Goal: Complete application form: Complete application form

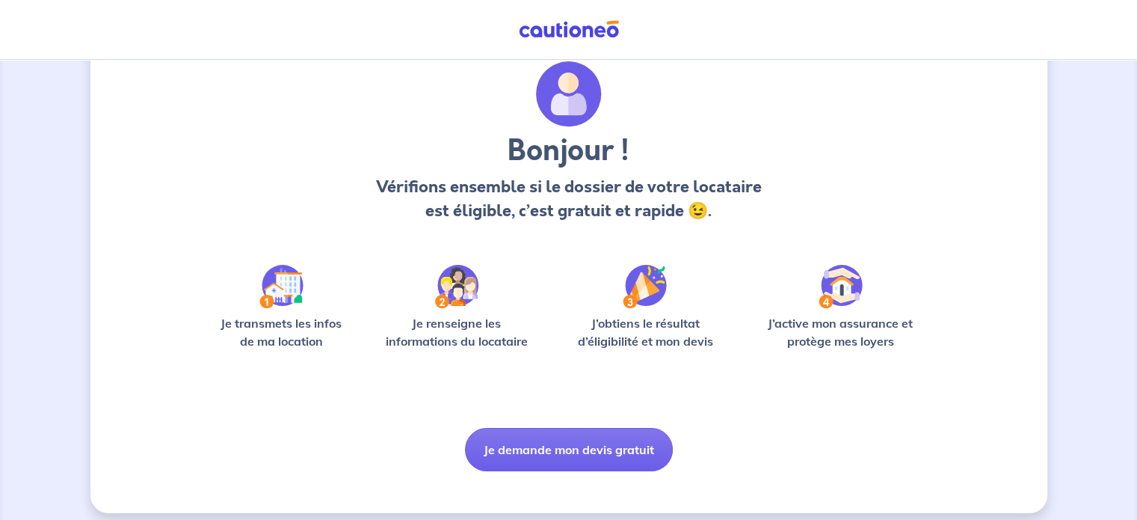
scroll to position [63, 0]
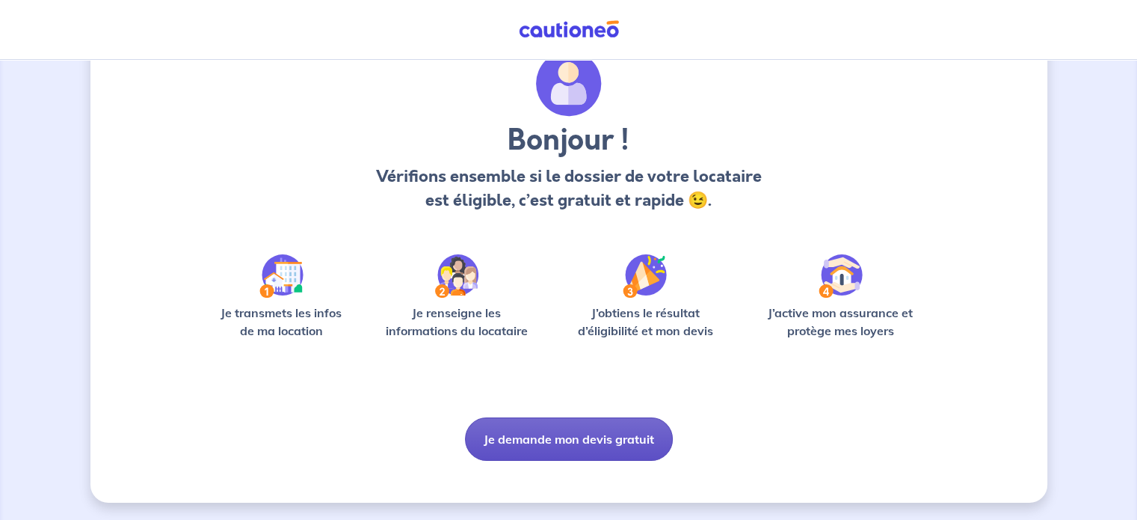
click at [548, 433] on button "Je demande mon devis gratuit" at bounding box center [569, 438] width 208 height 43
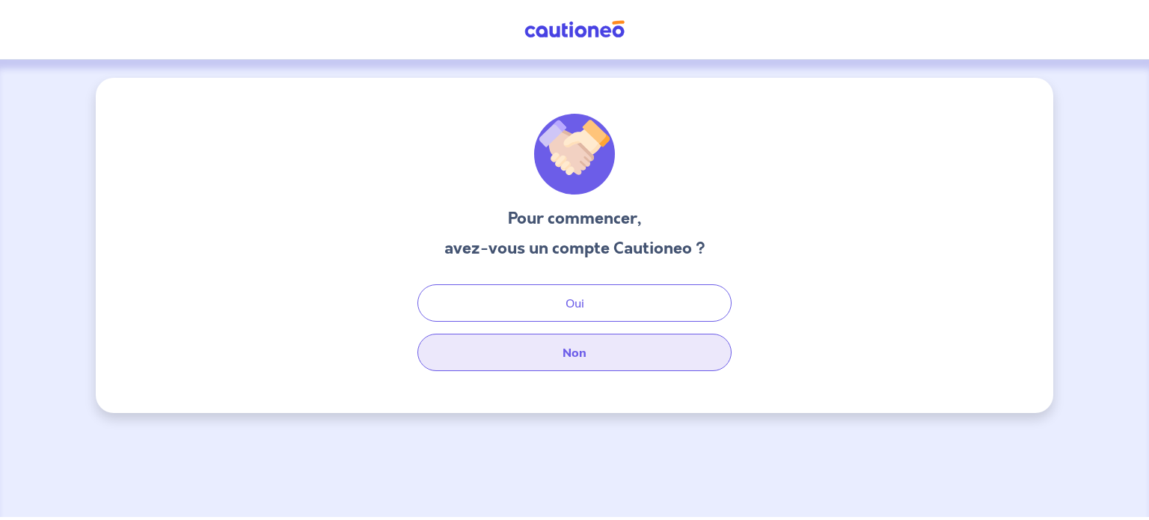
click at [559, 354] on button "Non" at bounding box center [574, 352] width 314 height 37
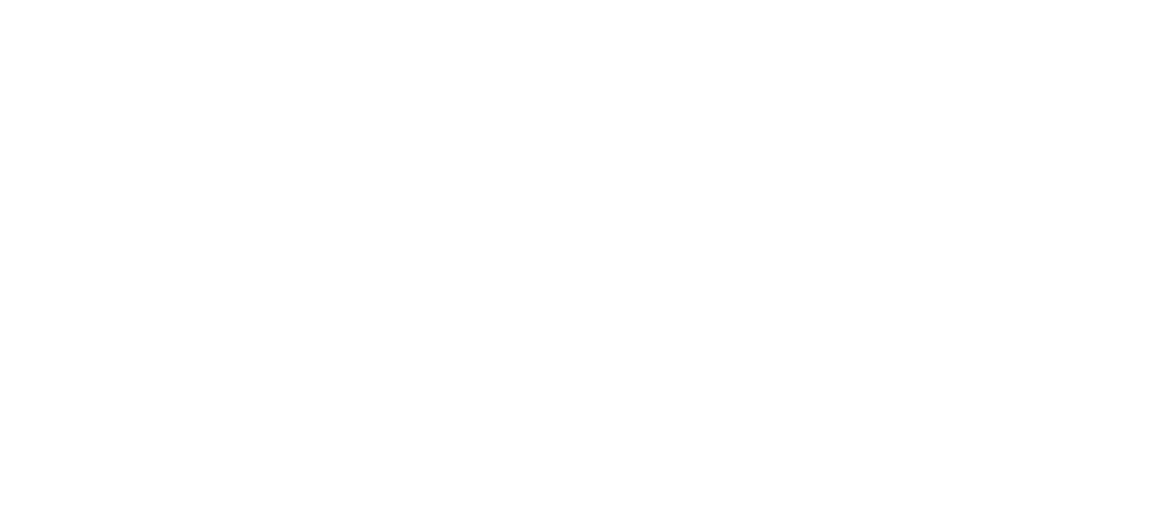
select select "FR"
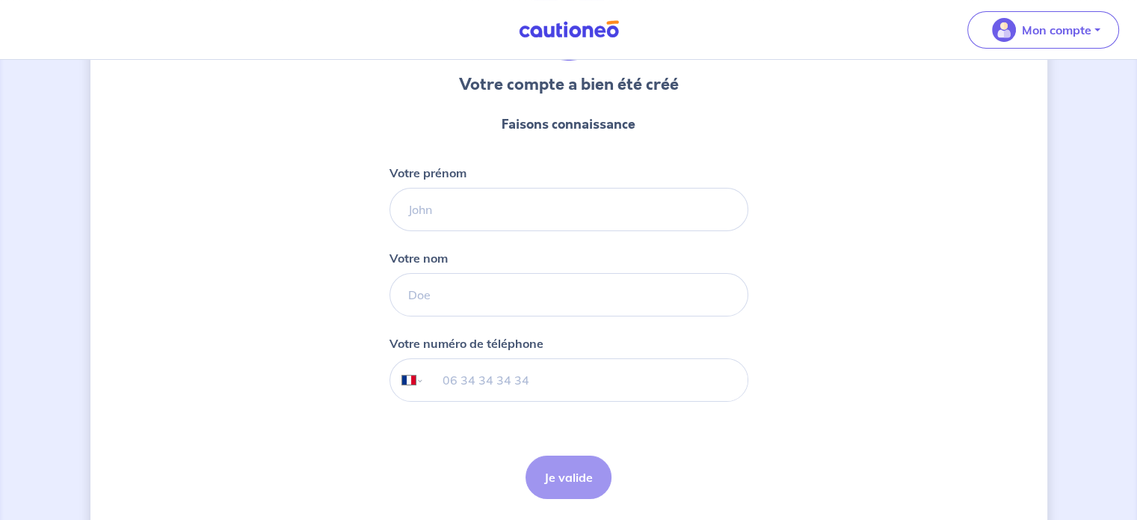
scroll to position [135, 0]
click at [537, 218] on input "Votre prénom" at bounding box center [569, 208] width 359 height 43
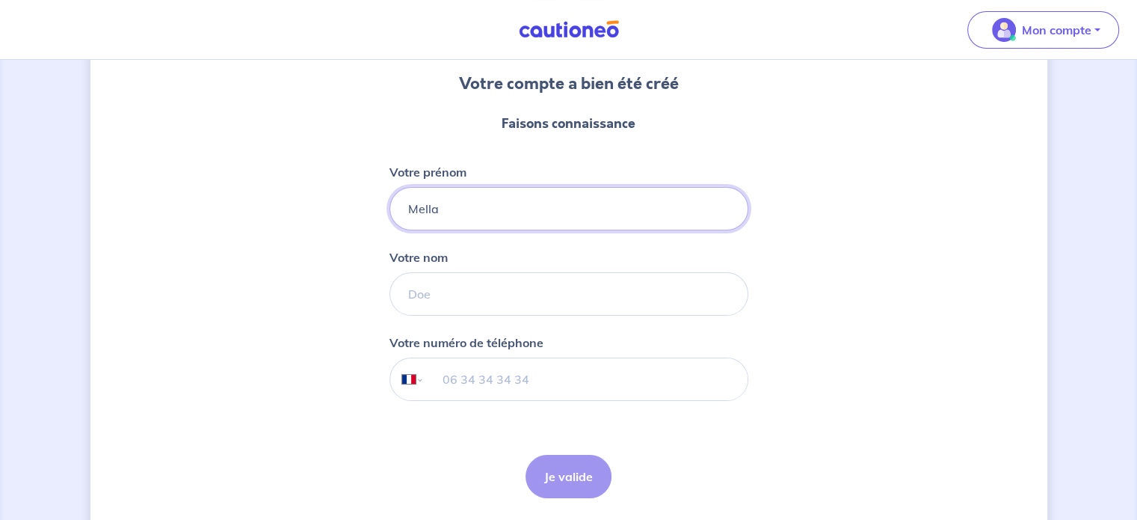
type input "Mella"
type input "Gamelin"
click at [448, 387] on input "tel" at bounding box center [585, 379] width 323 height 42
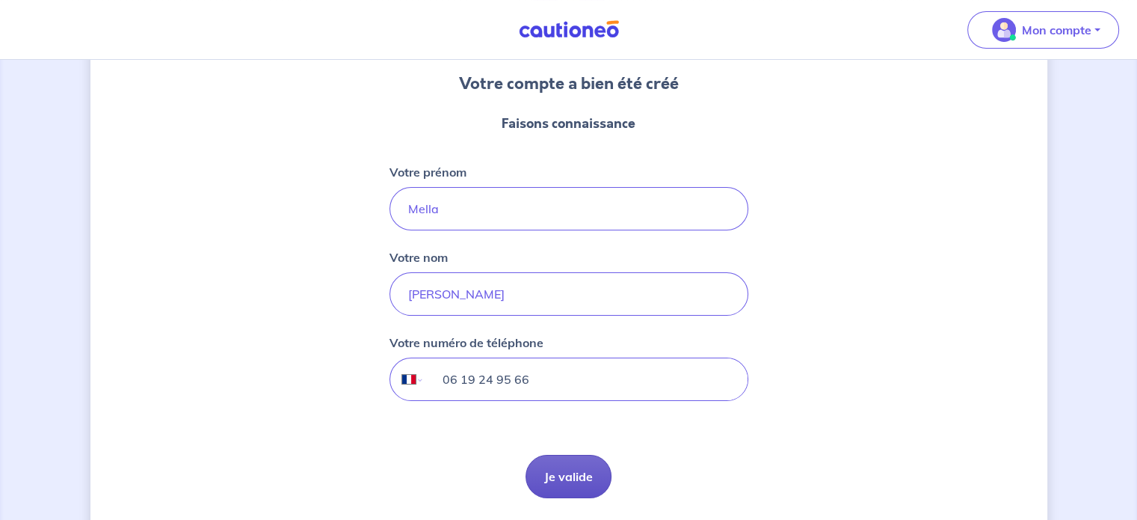
type input "06 19 24 95 66"
click at [562, 479] on button "Je valide" at bounding box center [569, 476] width 86 height 43
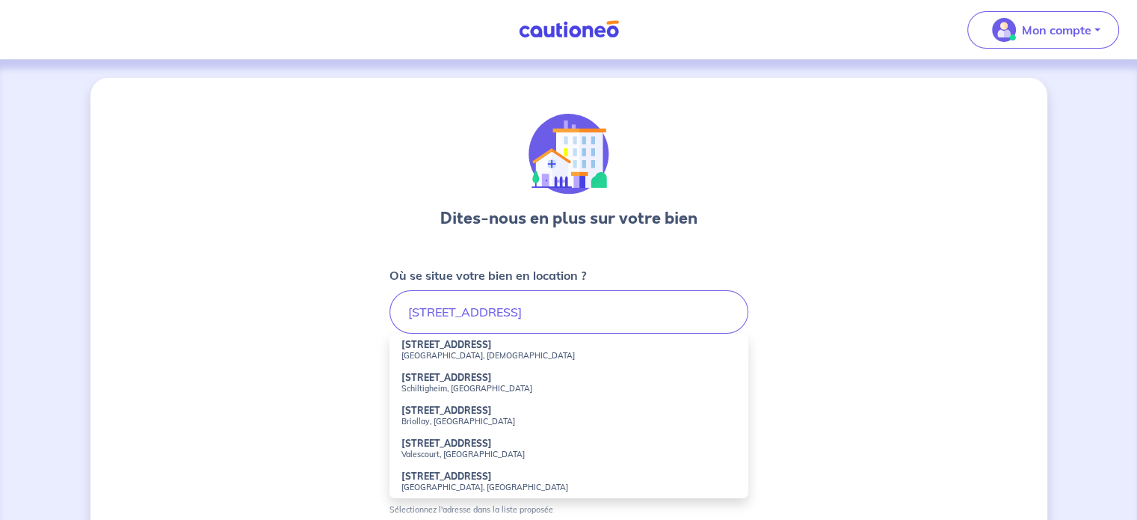
click at [498, 385] on small "Schiltigheim, France" at bounding box center [569, 388] width 335 height 10
type input "1A Rue de la Mairie, Schiltigheim, France"
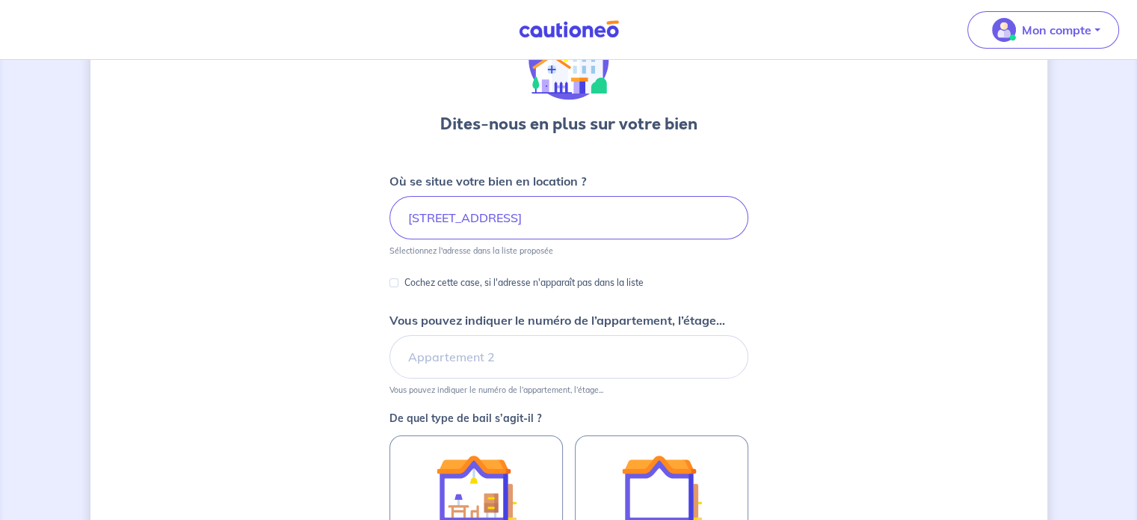
scroll to position [122, 0]
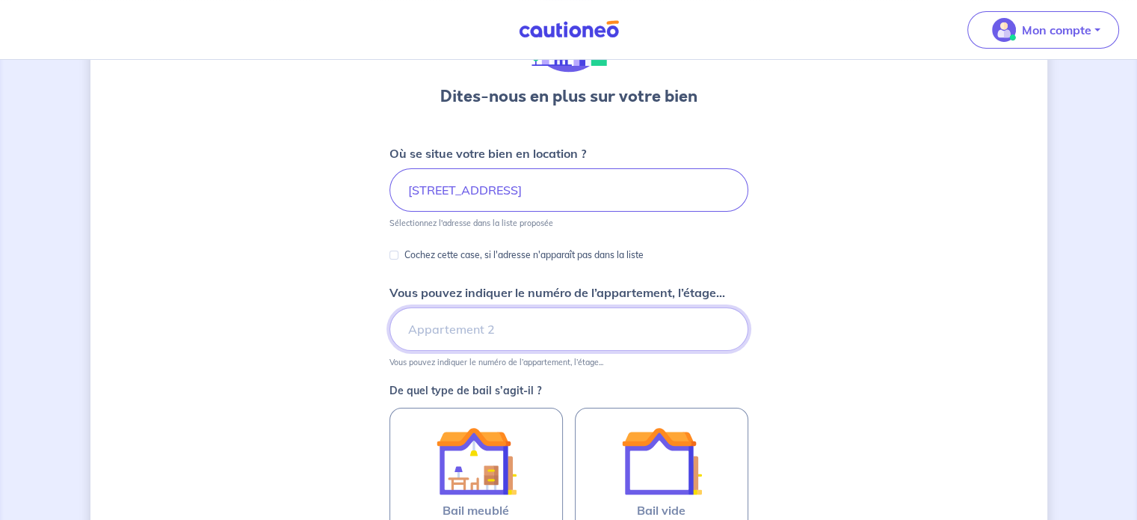
click at [639, 321] on input "Vous pouvez indiquer le numéro de l’appartement, l’étage..." at bounding box center [569, 328] width 359 height 43
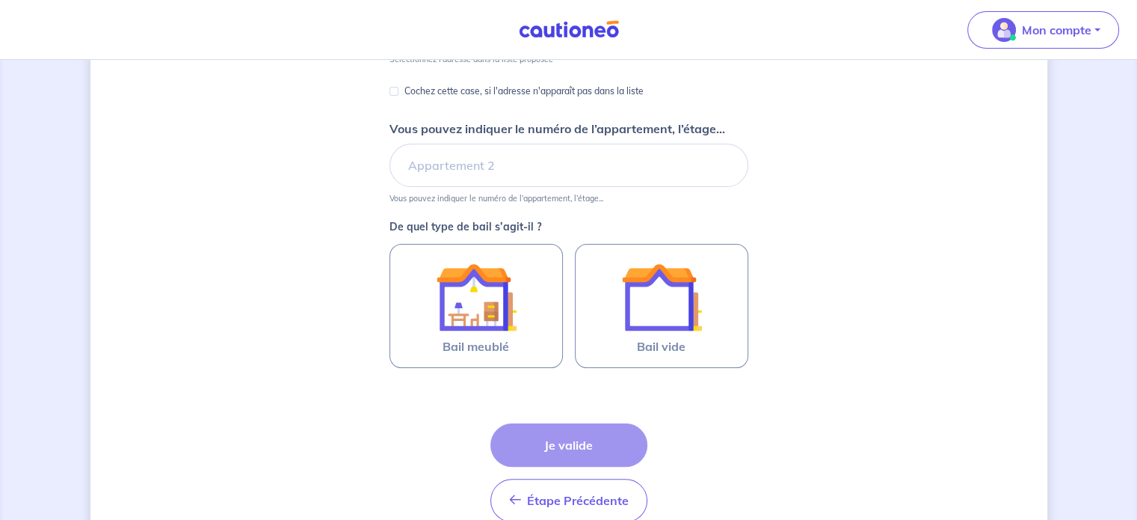
scroll to position [280, 0]
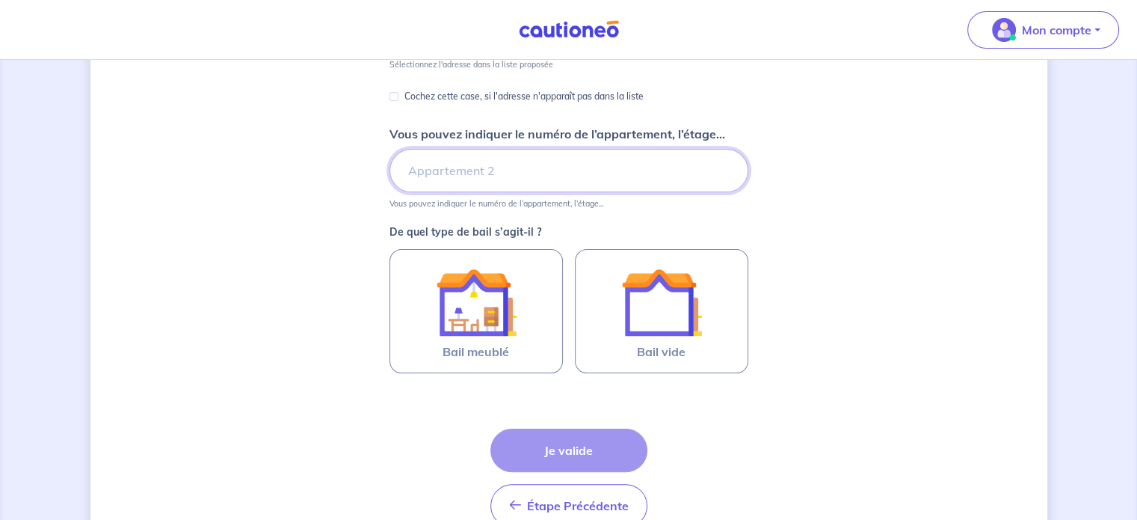
click at [529, 176] on input "Vous pouvez indiquer le numéro de l’appartement, l’étage..." at bounding box center [569, 170] width 359 height 43
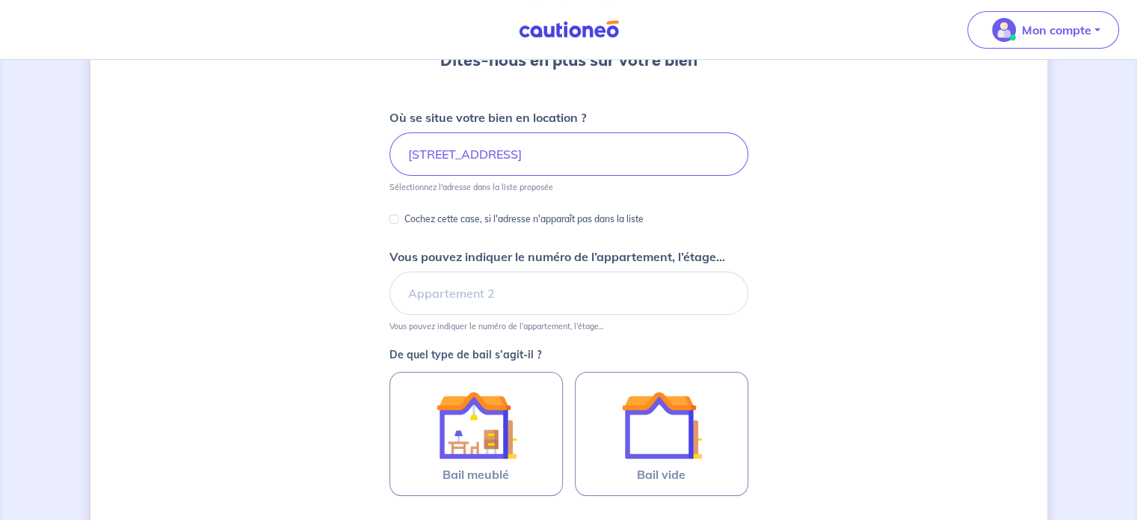
scroll to position [161, 0]
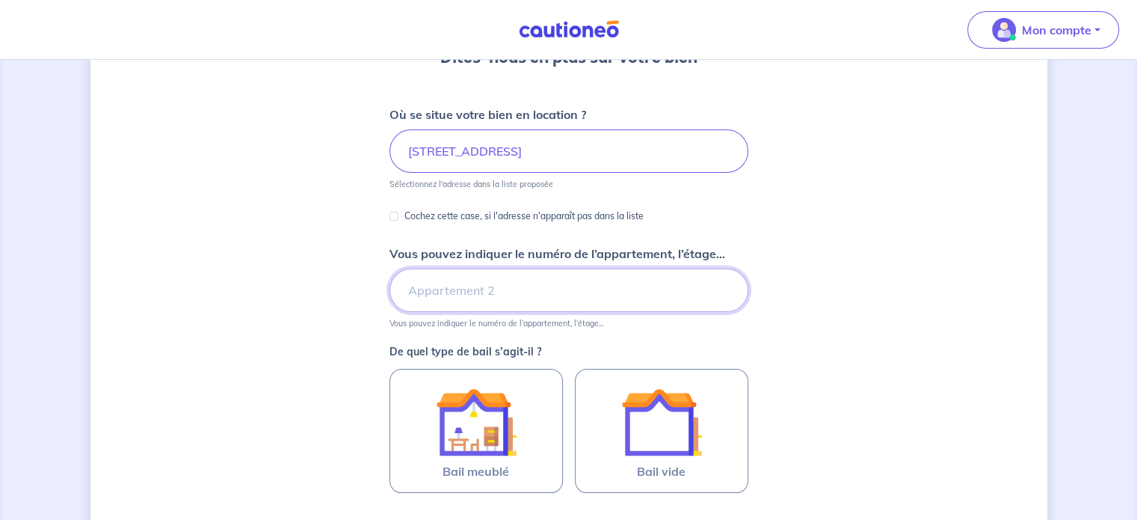
click at [562, 292] on input "Vous pouvez indiquer le numéro de l’appartement, l’étage..." at bounding box center [569, 289] width 359 height 43
type input "2E ETAGE"
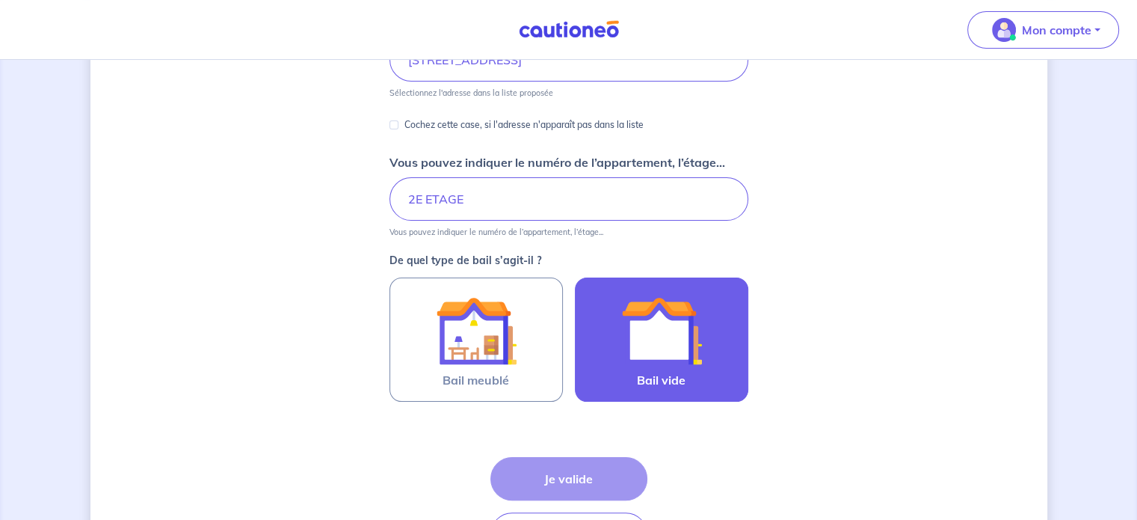
click at [658, 349] on img at bounding box center [661, 330] width 81 height 81
click at [0, 0] on input "Bail vide" at bounding box center [0, 0] width 0 height 0
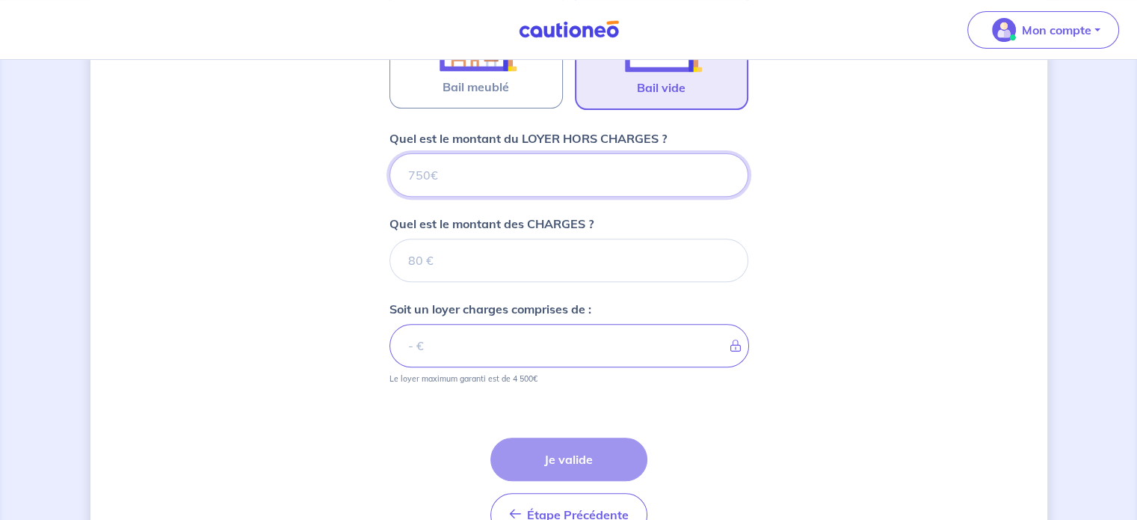
scroll to position [544, 0]
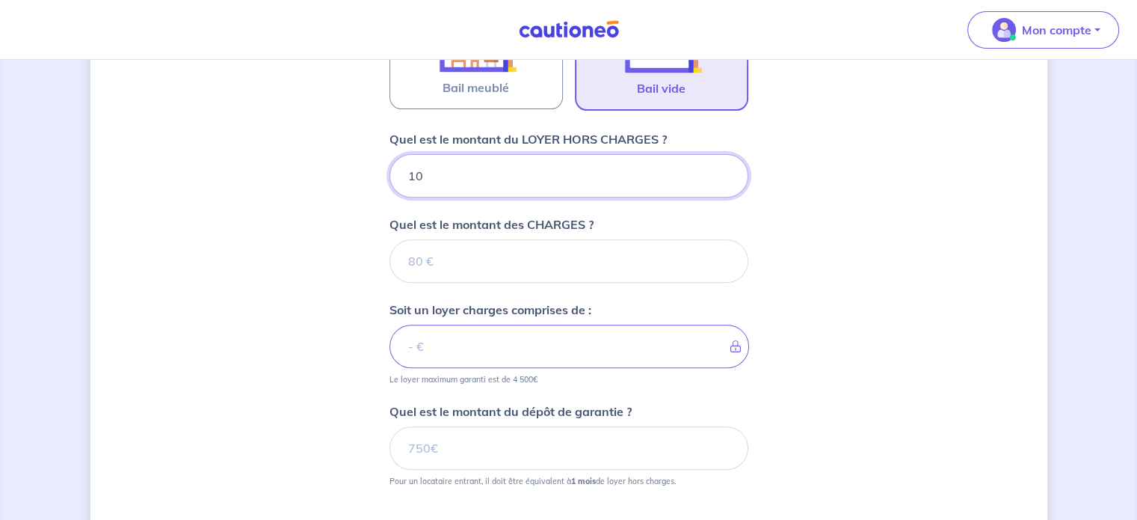
type input "108"
type input "1080"
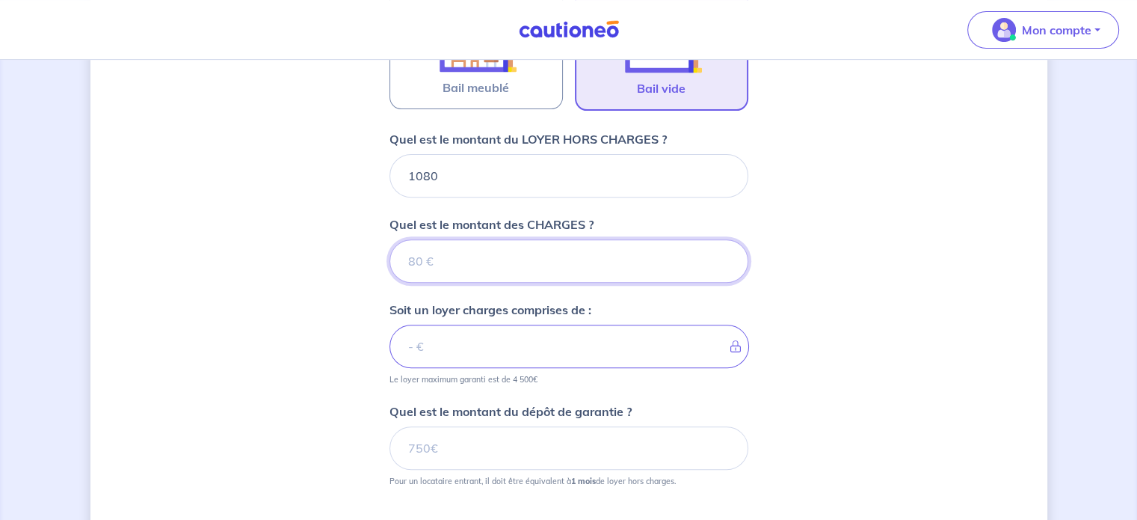
click at [584, 262] on input "Quel est le montant des CHARGES ?" at bounding box center [569, 260] width 359 height 43
type input "0"
type input "1080"
type input "20"
type input "1100"
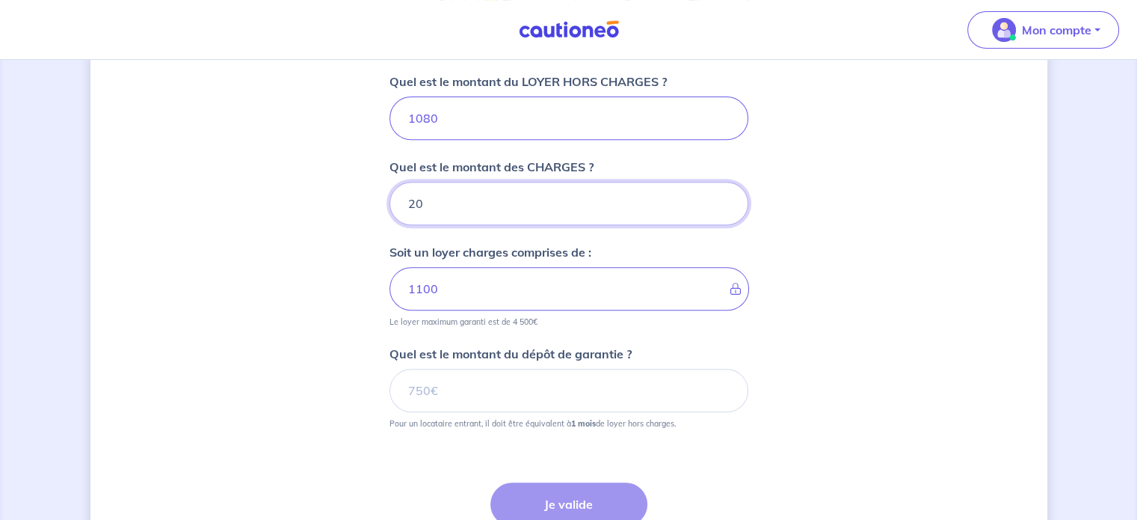
scroll to position [606, 0]
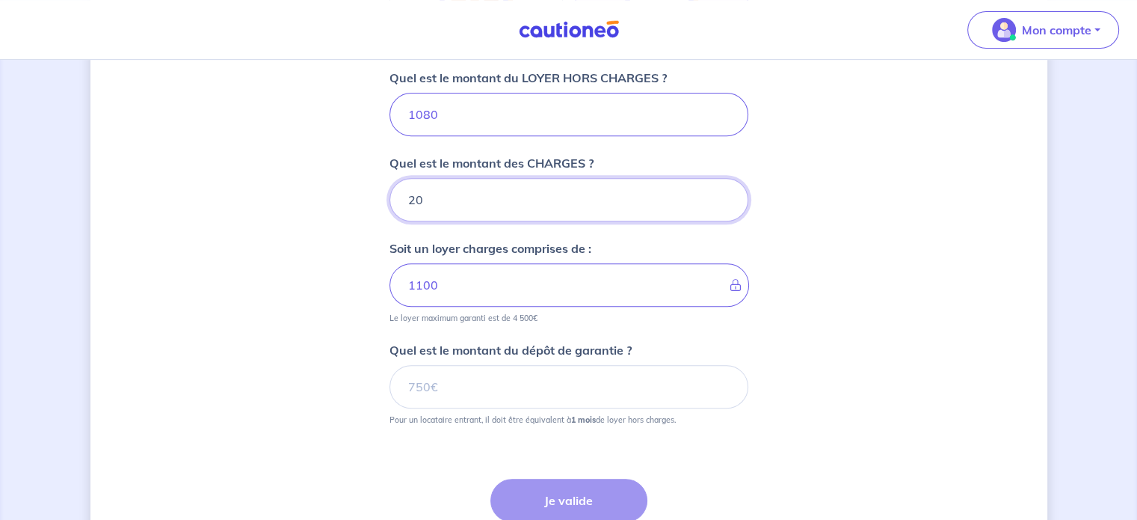
type input "20"
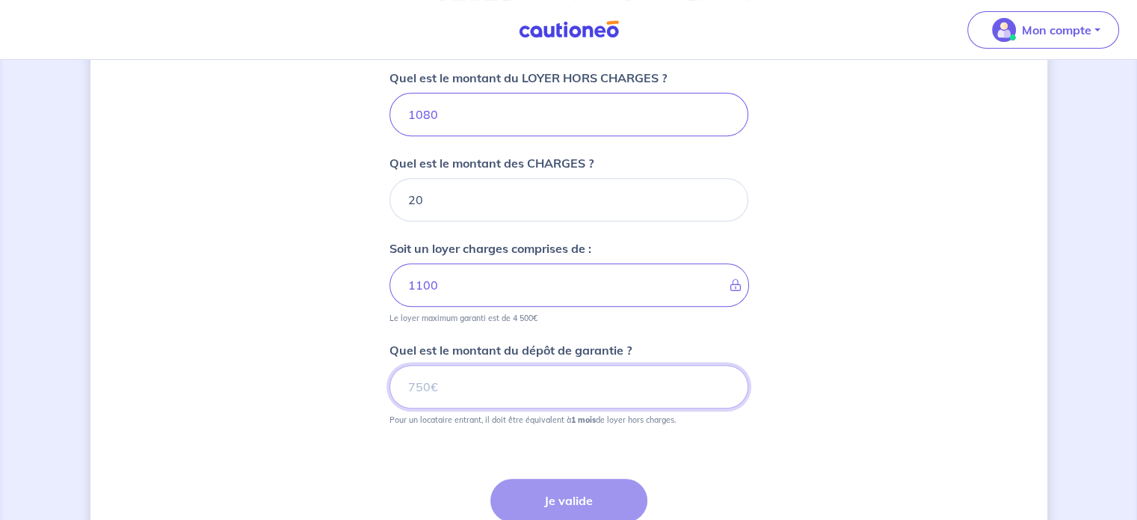
click at [543, 374] on input "Quel est le montant du dépôt de garantie ?" at bounding box center [569, 386] width 359 height 43
type input "1080"
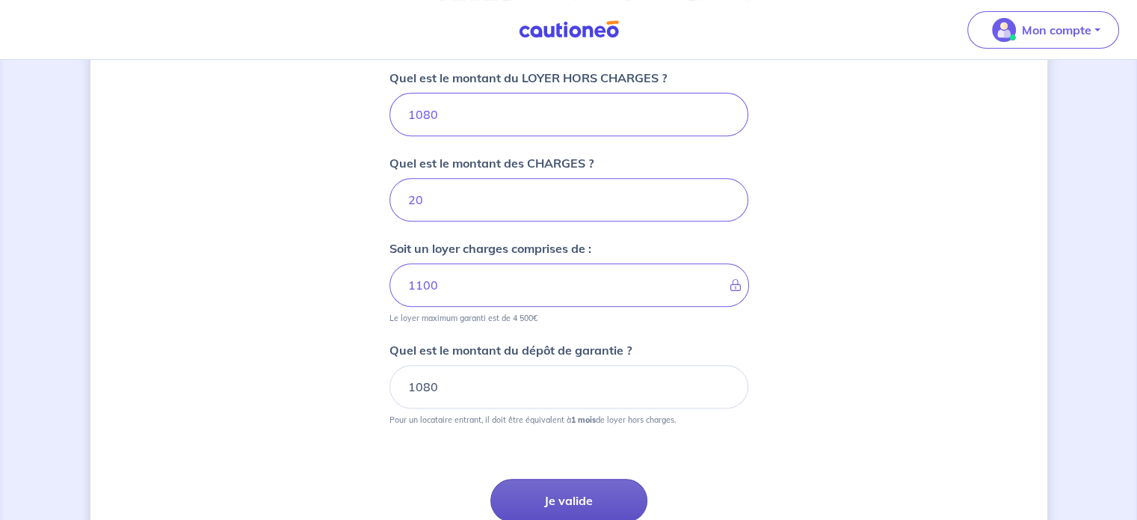
click at [609, 491] on button "Je valide" at bounding box center [569, 500] width 157 height 43
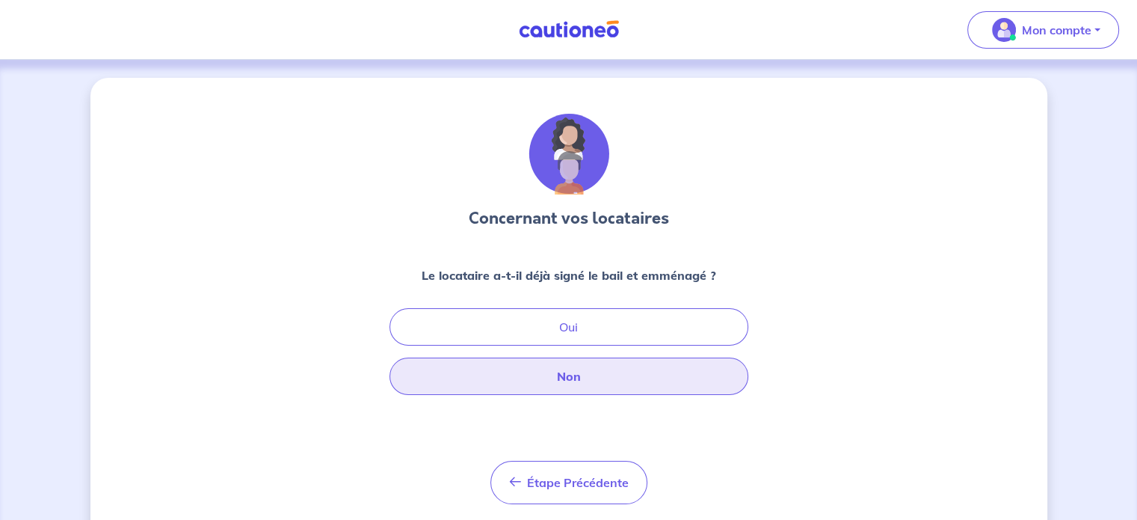
click at [662, 376] on button "Non" at bounding box center [569, 375] width 359 height 37
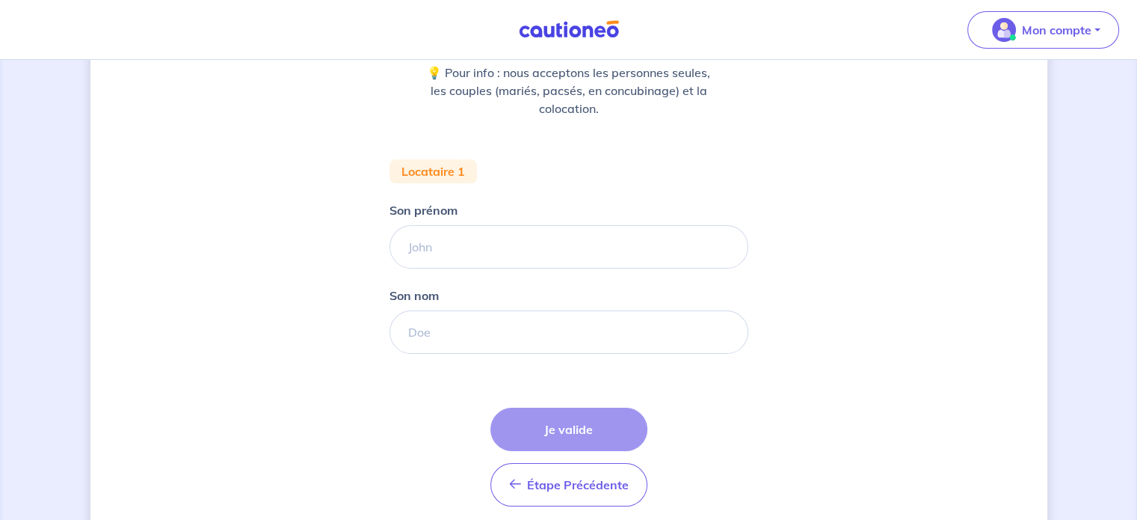
scroll to position [203, 0]
click at [506, 227] on input "Son prénom" at bounding box center [569, 245] width 359 height 43
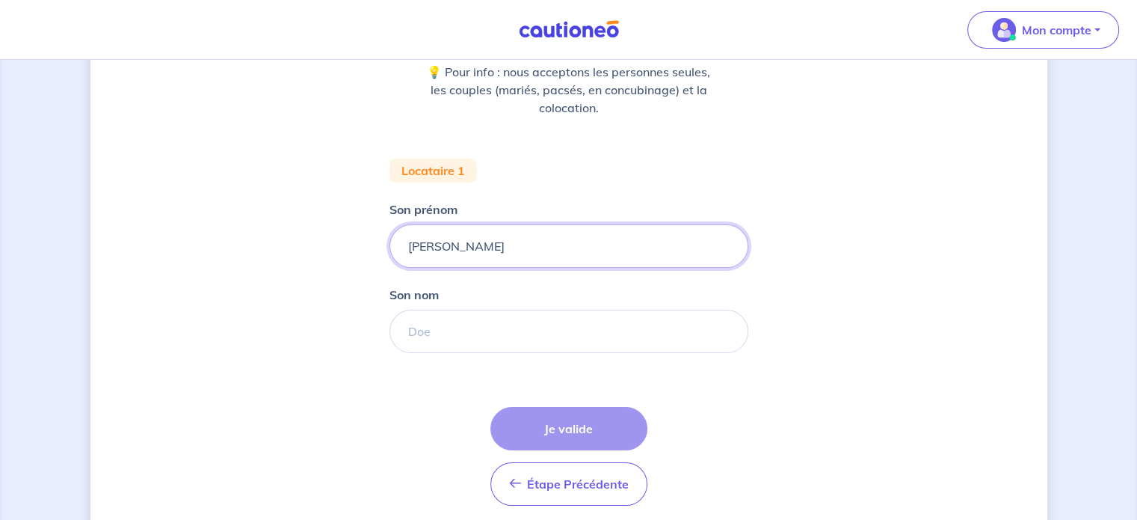
type input "Guillaume"
click at [497, 337] on input "Son nom" at bounding box center [569, 331] width 359 height 43
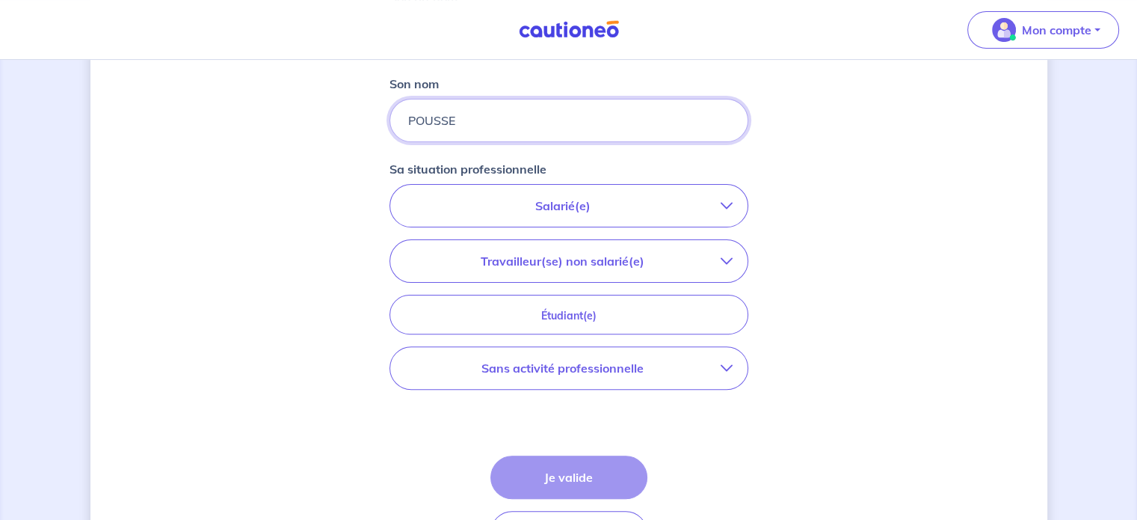
scroll to position [415, 0]
type input "POUSSE"
click at [629, 358] on p "Sans activité professionnelle" at bounding box center [563, 367] width 316 height 18
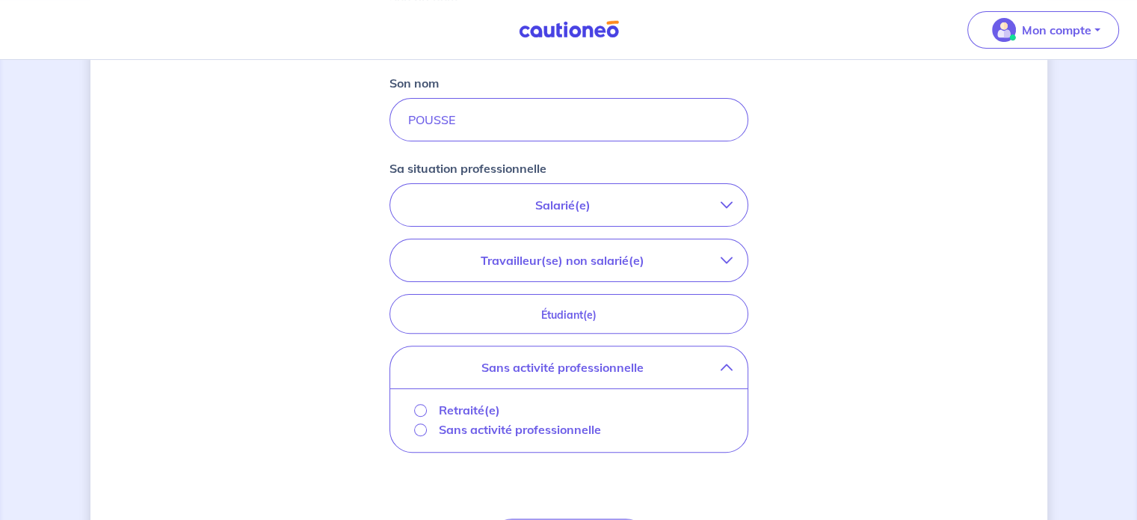
click at [478, 433] on p "Sans activité professionnelle" at bounding box center [520, 429] width 162 height 18
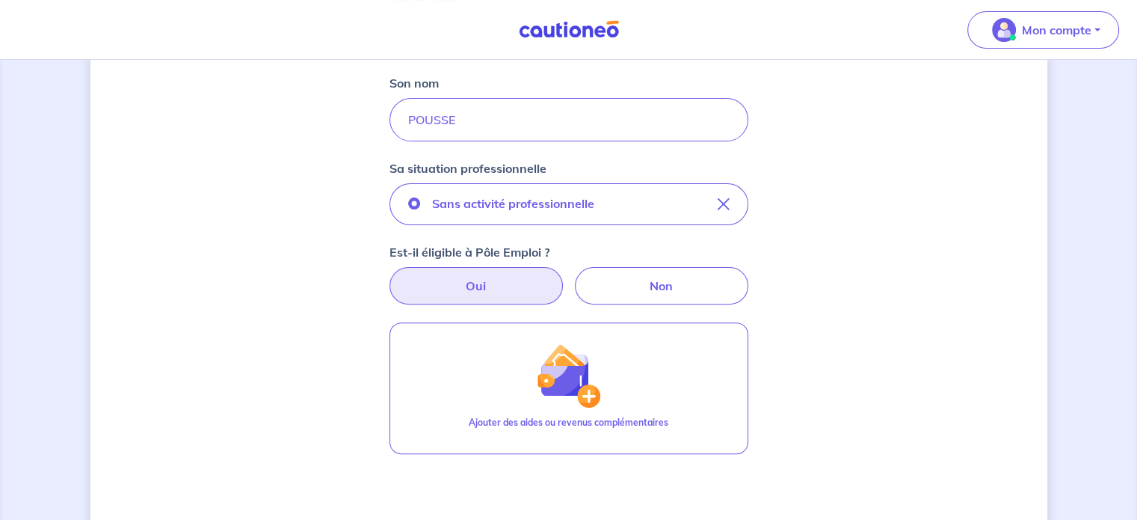
click at [474, 286] on label "Oui" at bounding box center [476, 285] width 173 height 37
click at [564, 277] on input "Oui" at bounding box center [569, 272] width 10 height 10
radio input "true"
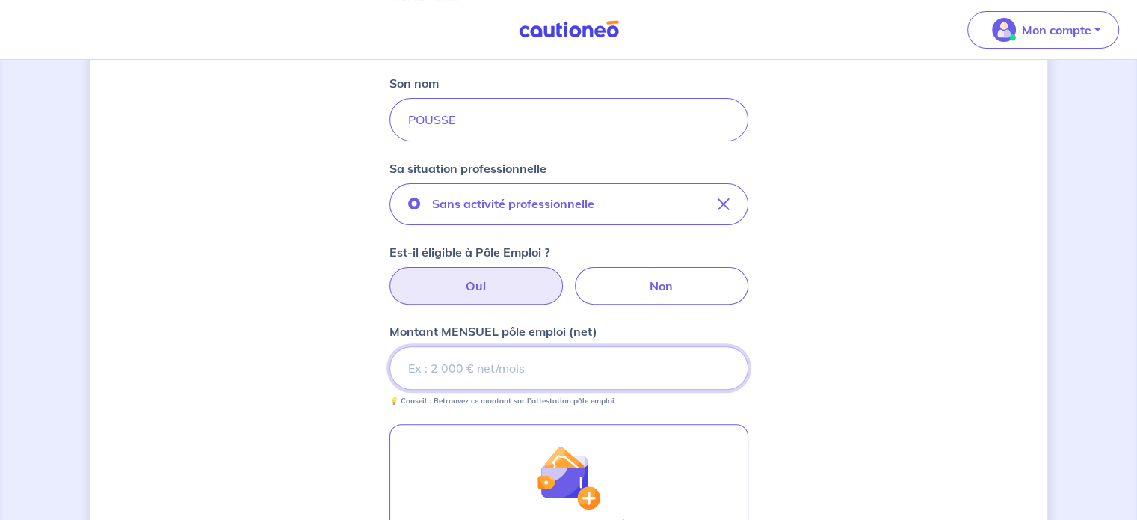
click at [467, 375] on input "Montant MENSUEL pôle emploi (net)" at bounding box center [569, 367] width 359 height 43
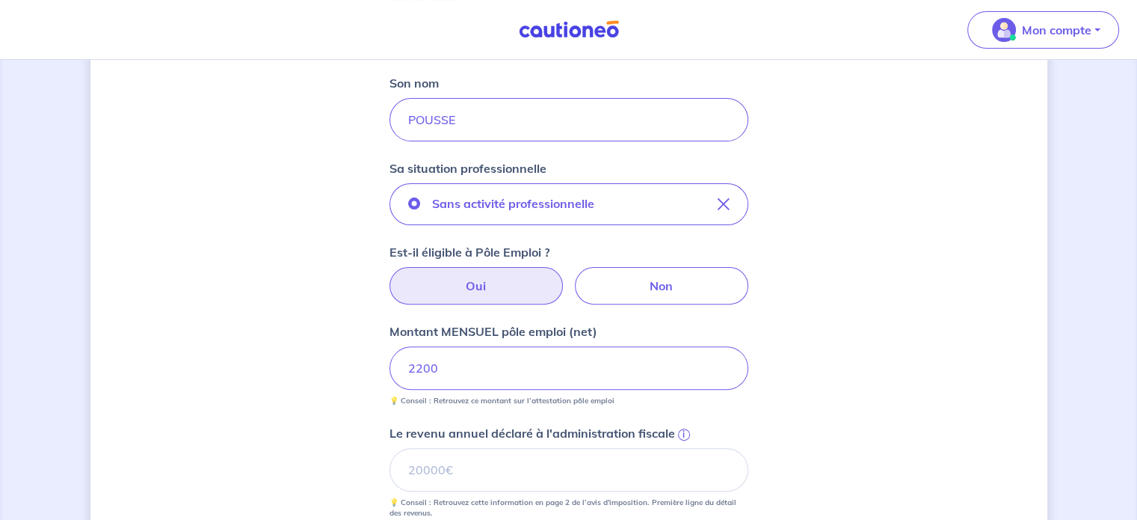
click at [819, 385] on div "Concernant vos locataires 💡 Pour info : nous acceptons les personnes seules, le…" at bounding box center [568, 277] width 957 height 1229
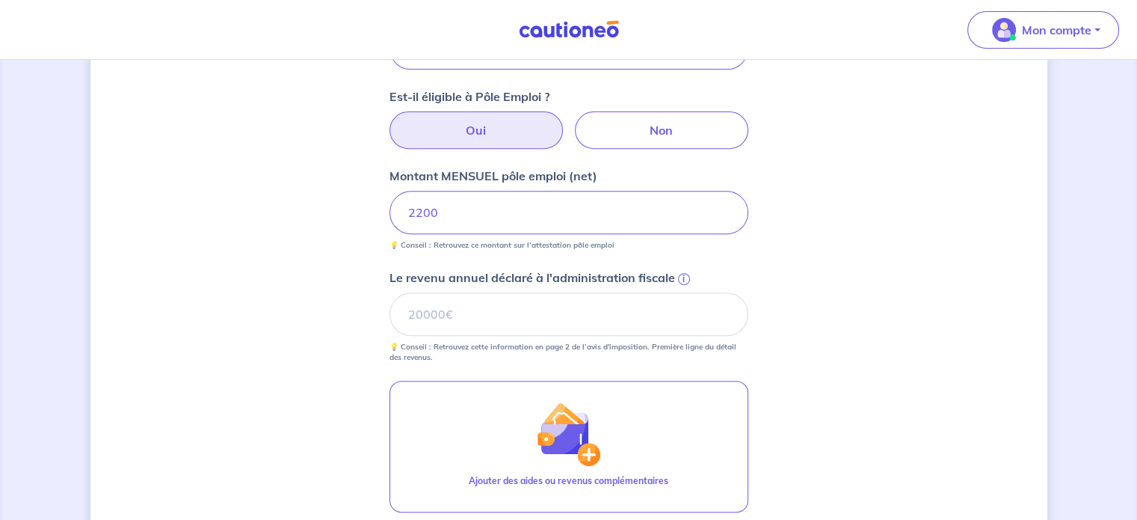
scroll to position [571, 0]
click at [545, 319] on input "Le revenu annuel déclaré à l'administration fiscale i" at bounding box center [569, 313] width 359 height 43
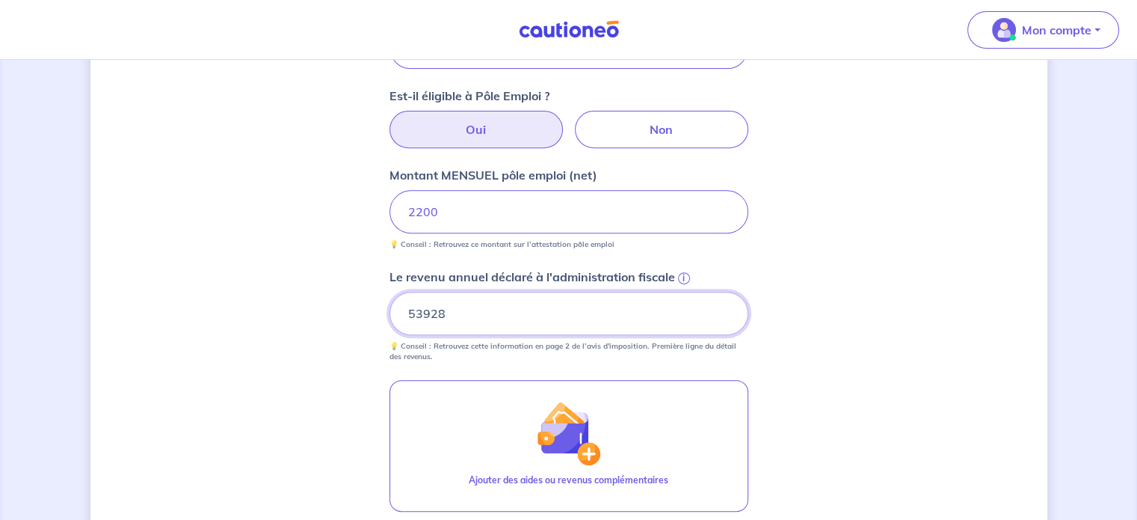
click at [545, 319] on input "53928" at bounding box center [569, 313] width 359 height 43
type input "53928"
click at [829, 399] on div "Concernant vos locataires 💡 Pour info : nous acceptons les personnes seules, le…" at bounding box center [568, 120] width 957 height 1229
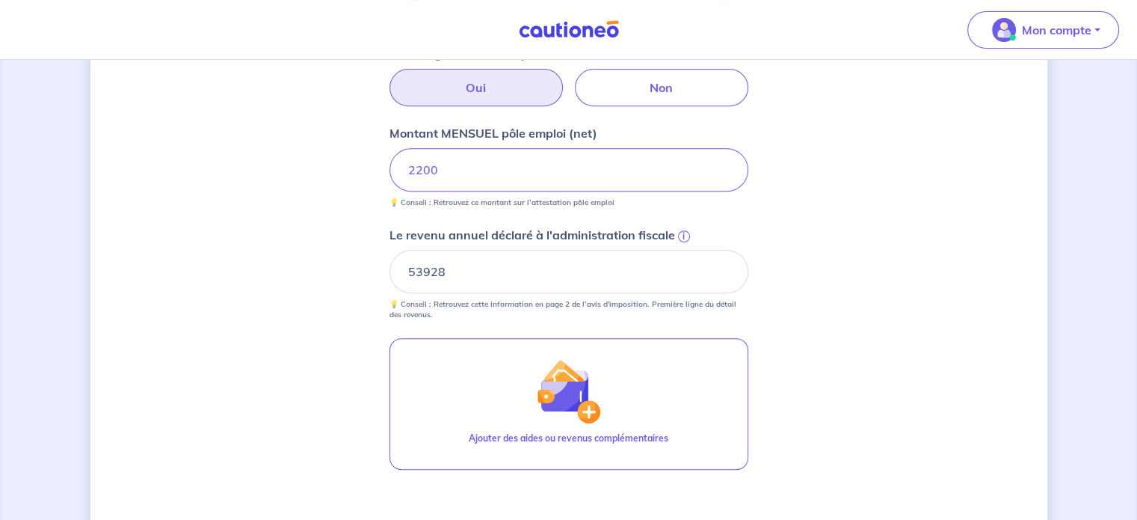
click at [805, 384] on div "Concernant vos locataires 💡 Pour info : nous acceptons les personnes seules, le…" at bounding box center [568, 79] width 957 height 1229
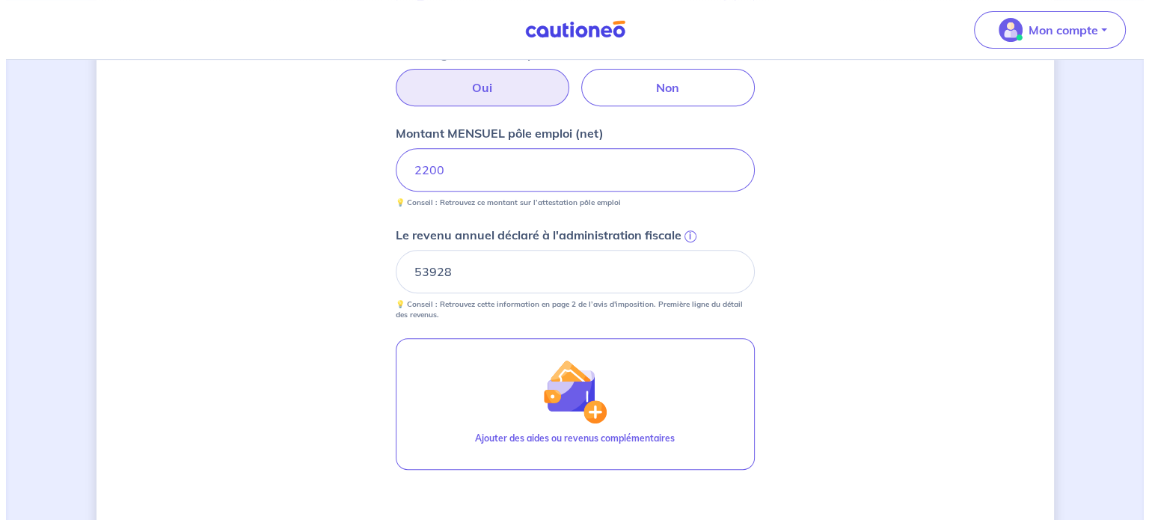
scroll to position [802, 0]
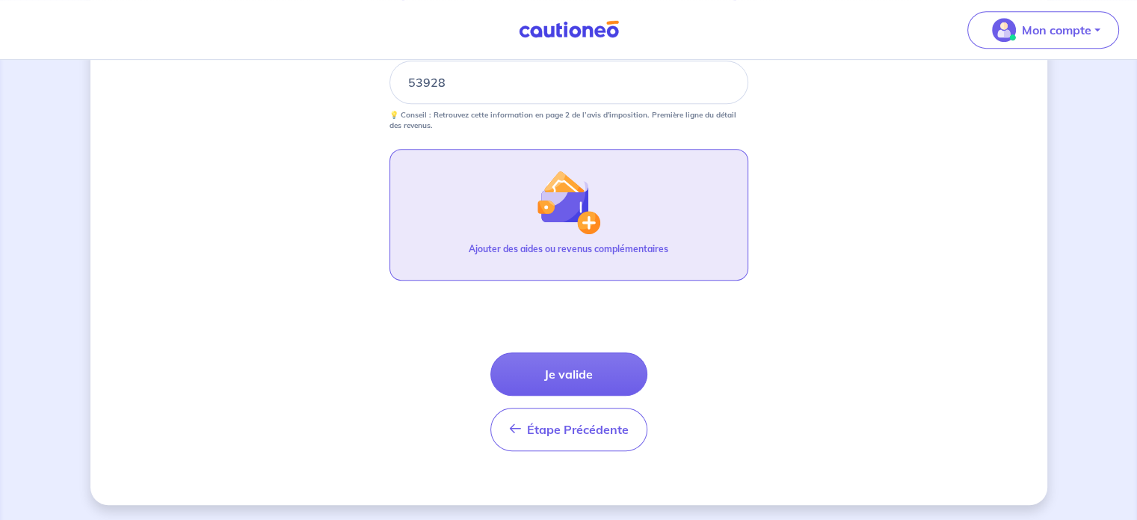
click at [547, 188] on img "button" at bounding box center [568, 202] width 64 height 64
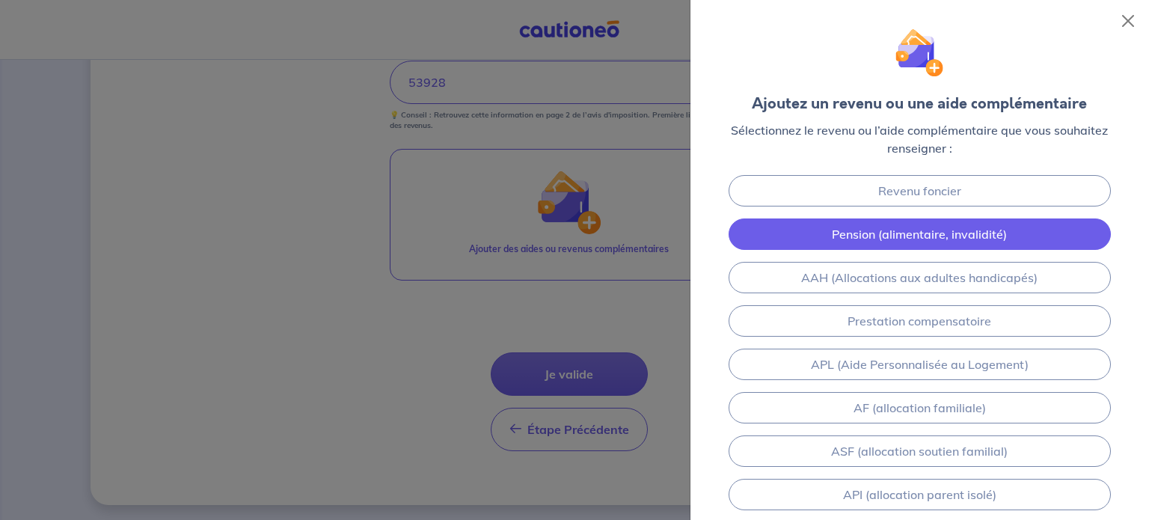
click at [900, 232] on link "Pension (alimentaire, invalidité)" at bounding box center [919, 233] width 382 height 31
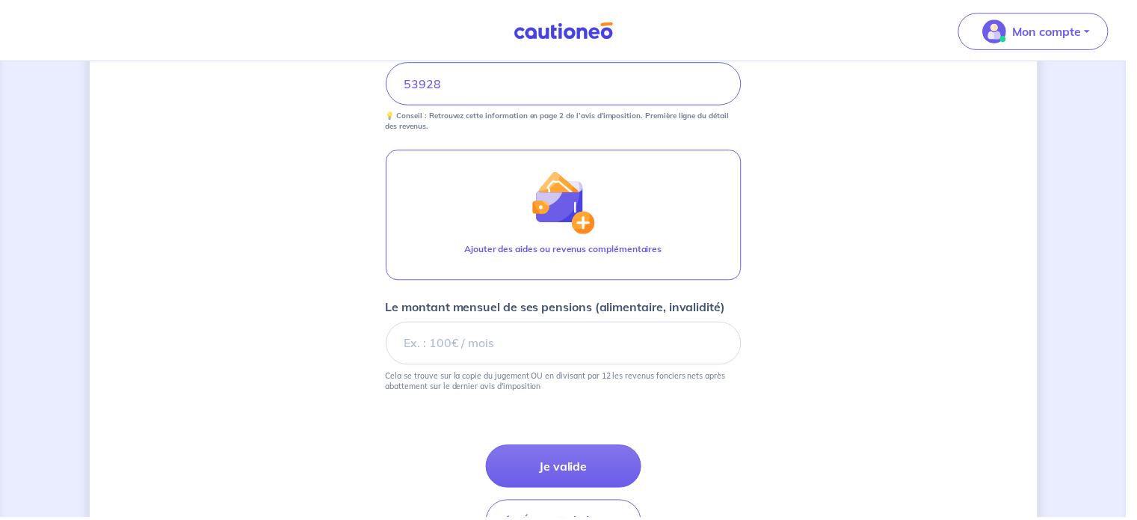
scroll to position [897, 0]
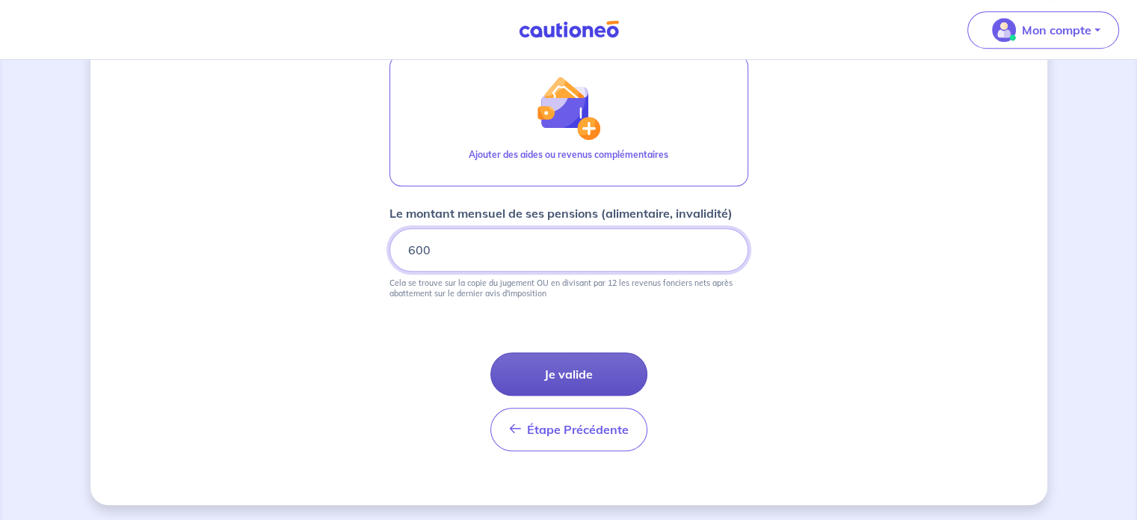
type input "600"
click at [592, 367] on button "Je valide" at bounding box center [569, 373] width 157 height 43
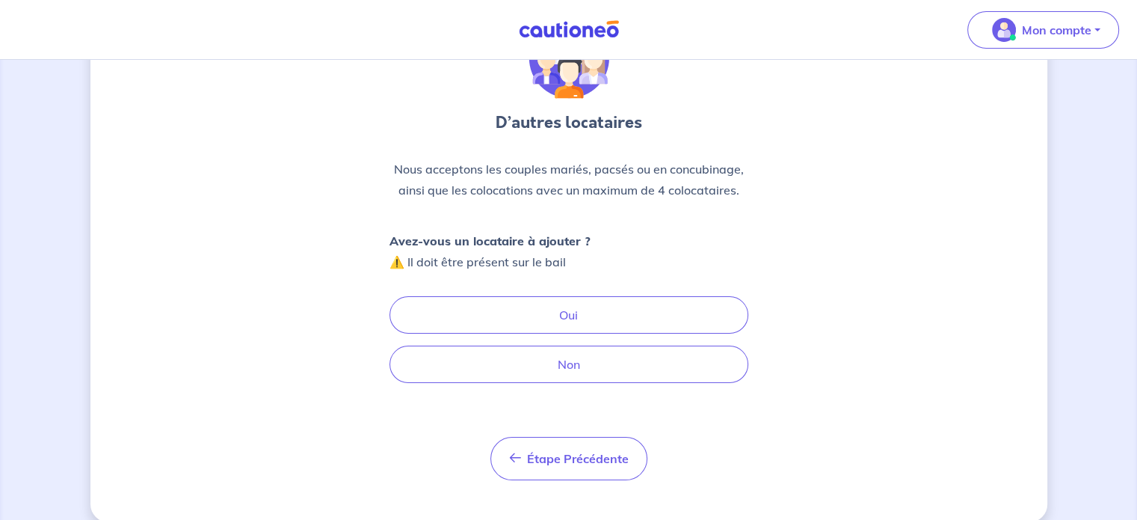
scroll to position [97, 0]
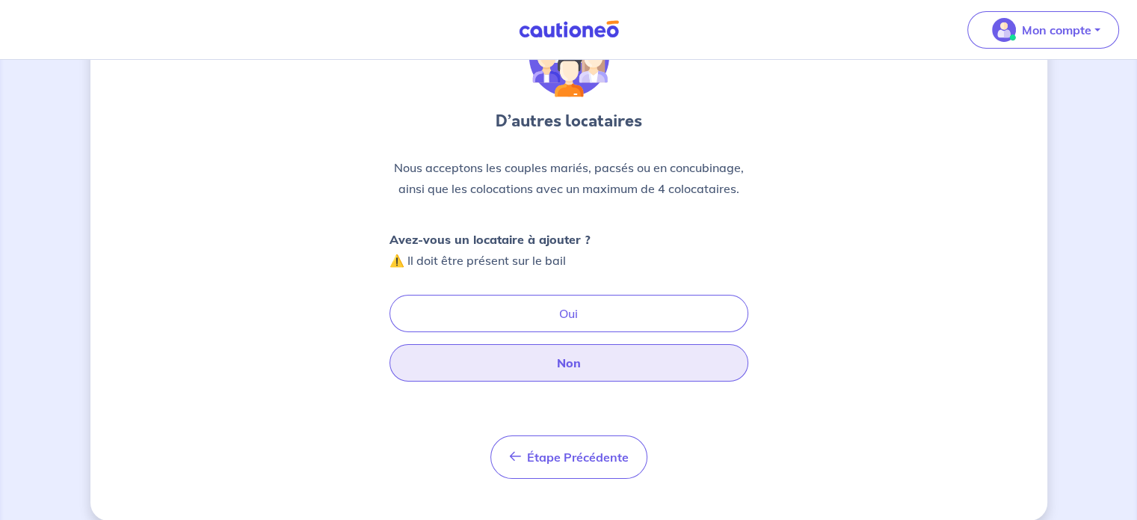
click at [598, 375] on button "Non" at bounding box center [569, 362] width 359 height 37
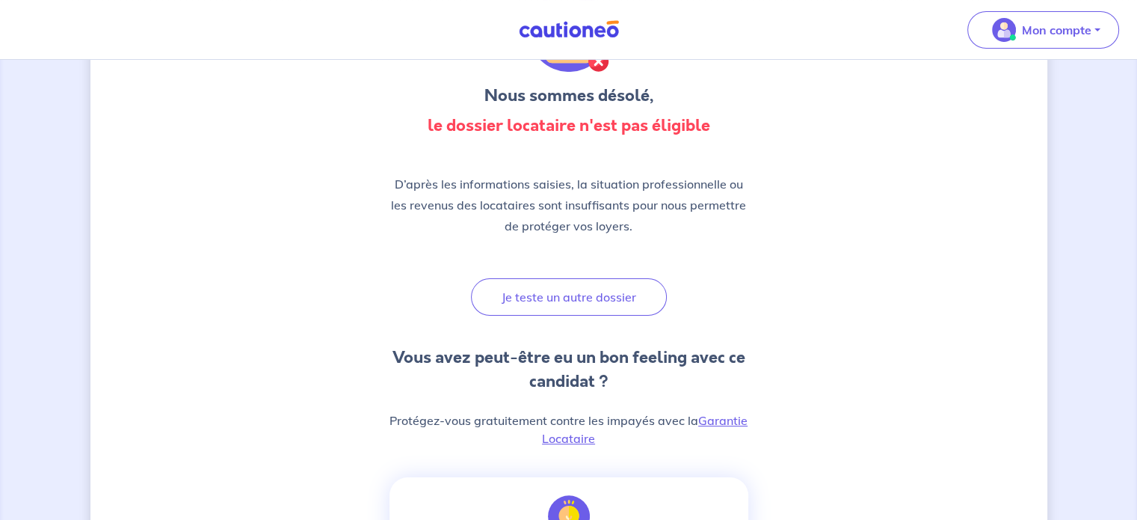
scroll to position [124, 0]
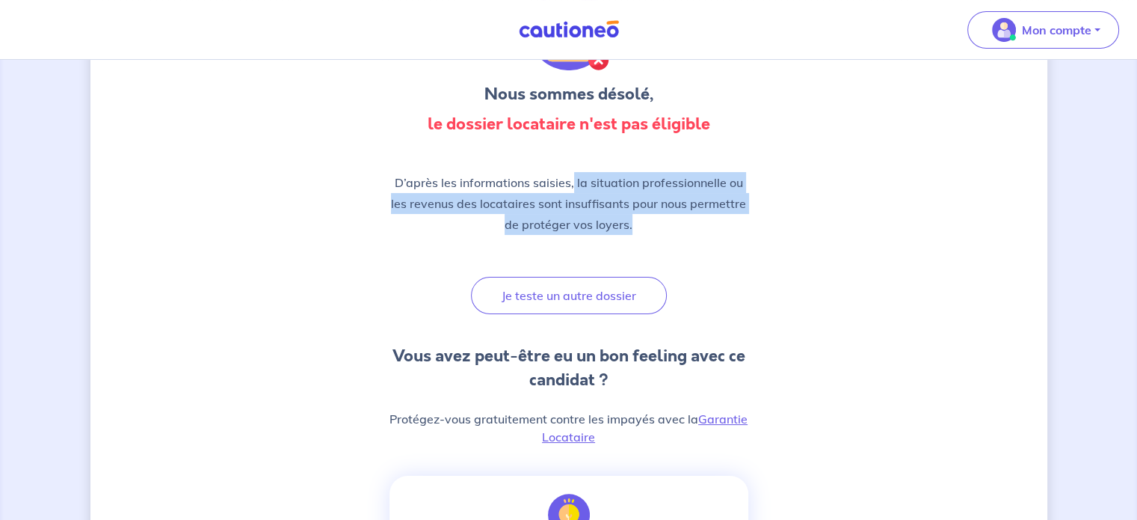
drag, startPoint x: 573, startPoint y: 179, endPoint x: 637, endPoint y: 219, distance: 75.9
click at [637, 219] on p "D’après les informations saisies, la situation professionnelle ou les revenus d…" at bounding box center [569, 203] width 359 height 63
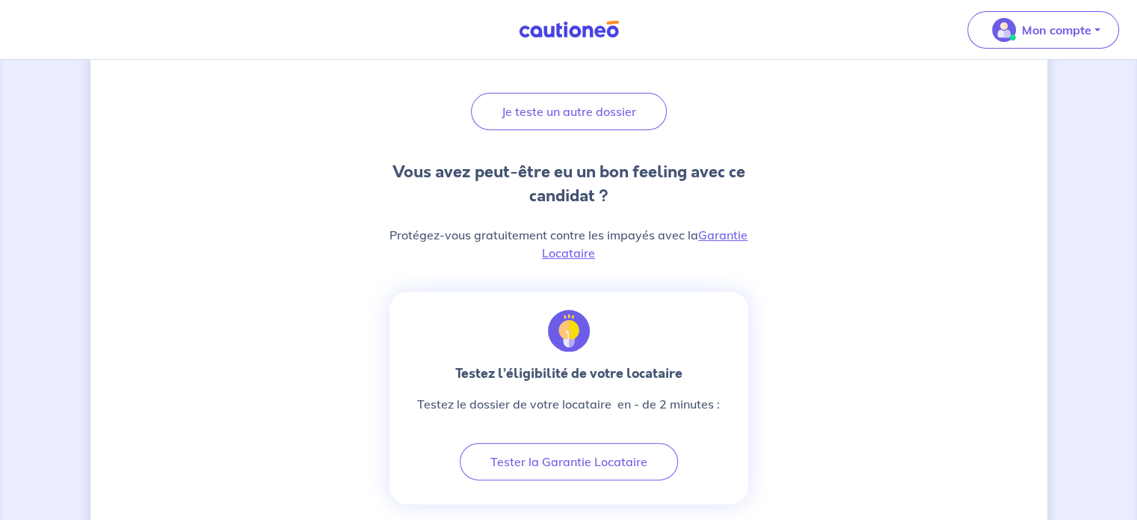
scroll to position [345, 0]
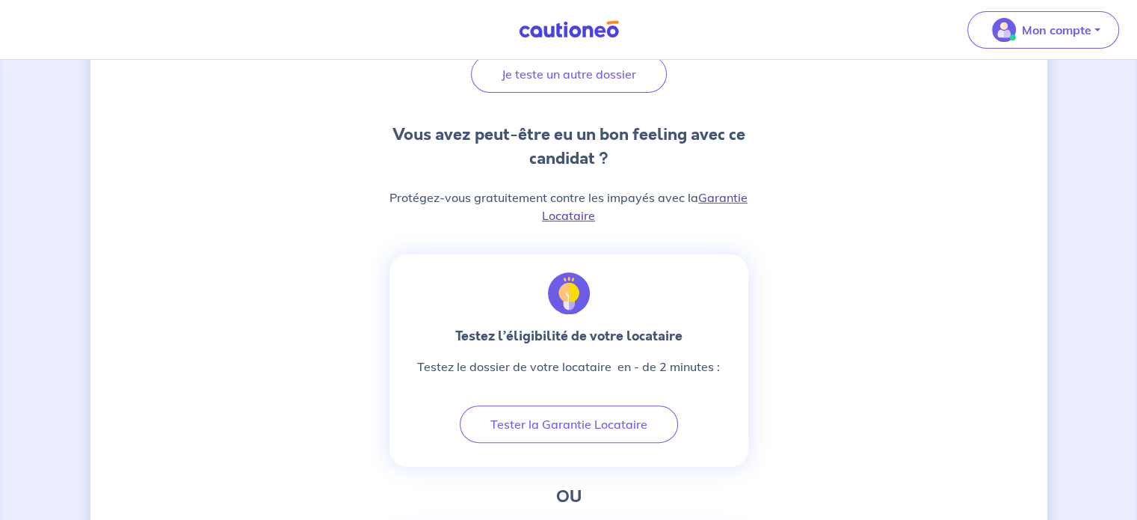
click at [705, 191] on link "Garantie Locataire" at bounding box center [645, 206] width 206 height 33
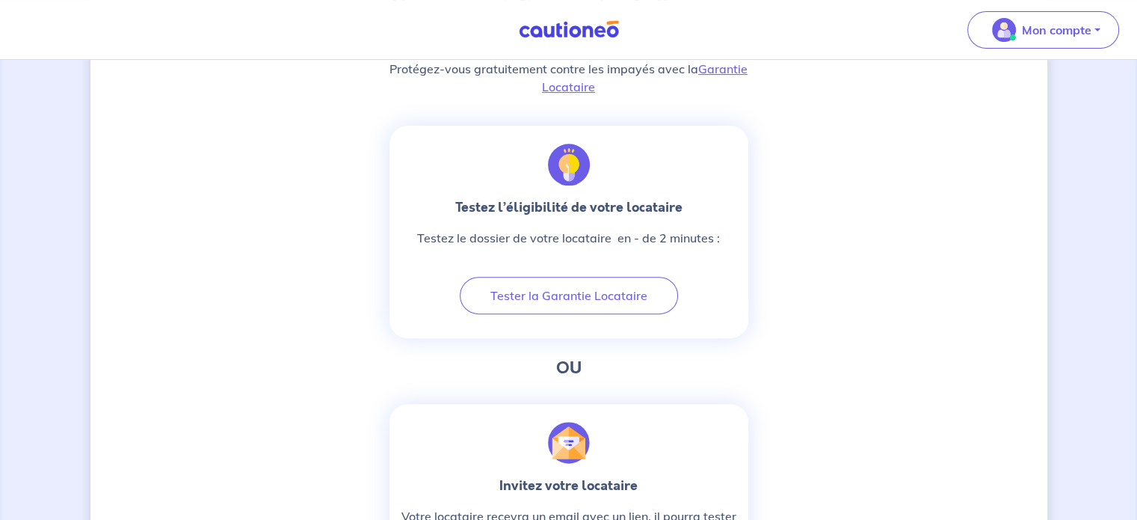
scroll to position [477, 0]
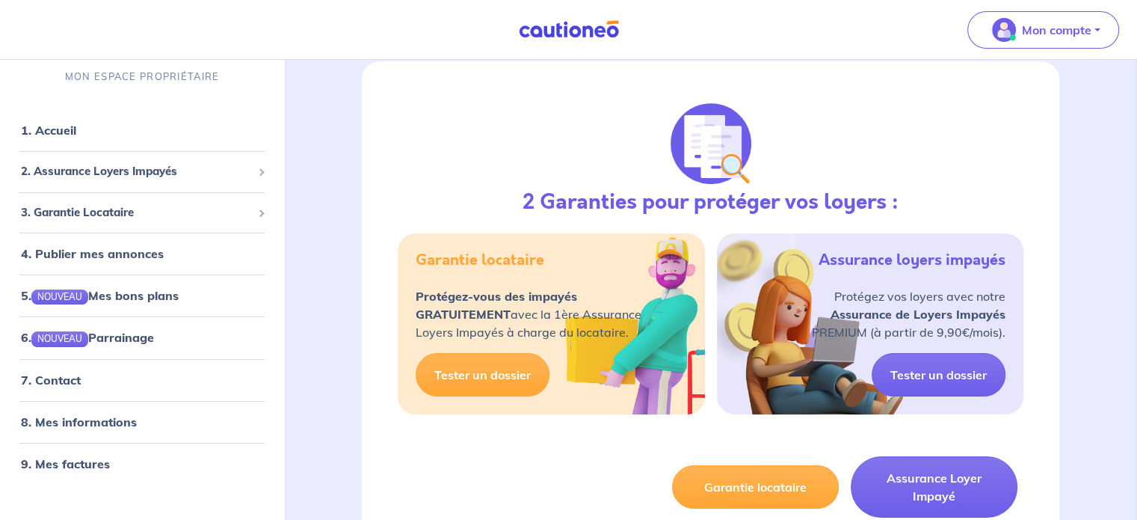
scroll to position [146, 0]
click at [82, 173] on span "2. Assurance Loyers Impayés" at bounding box center [136, 172] width 231 height 17
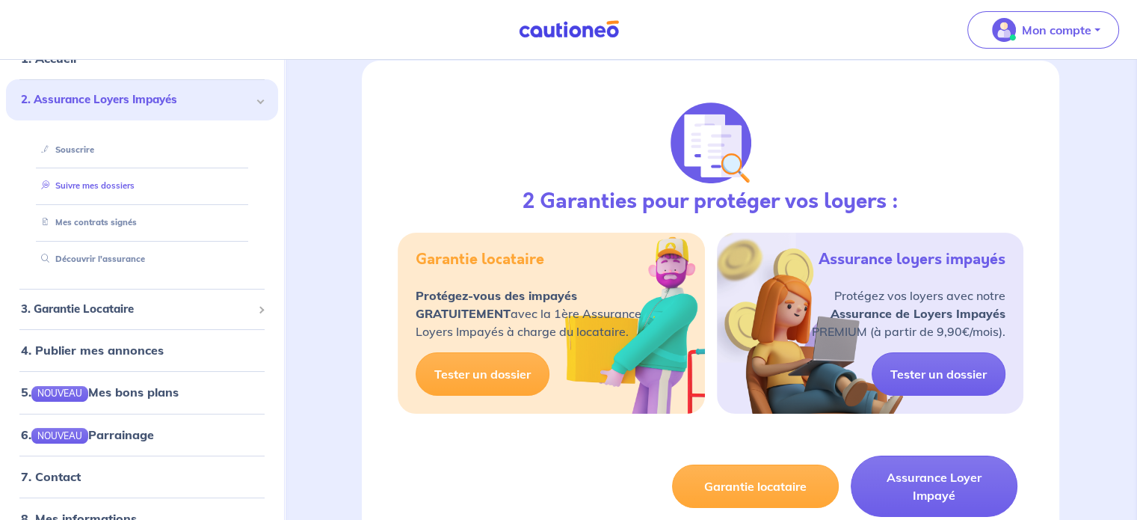
scroll to position [73, 0]
click at [120, 312] on span "3. Garantie Locataire" at bounding box center [136, 307] width 231 height 17
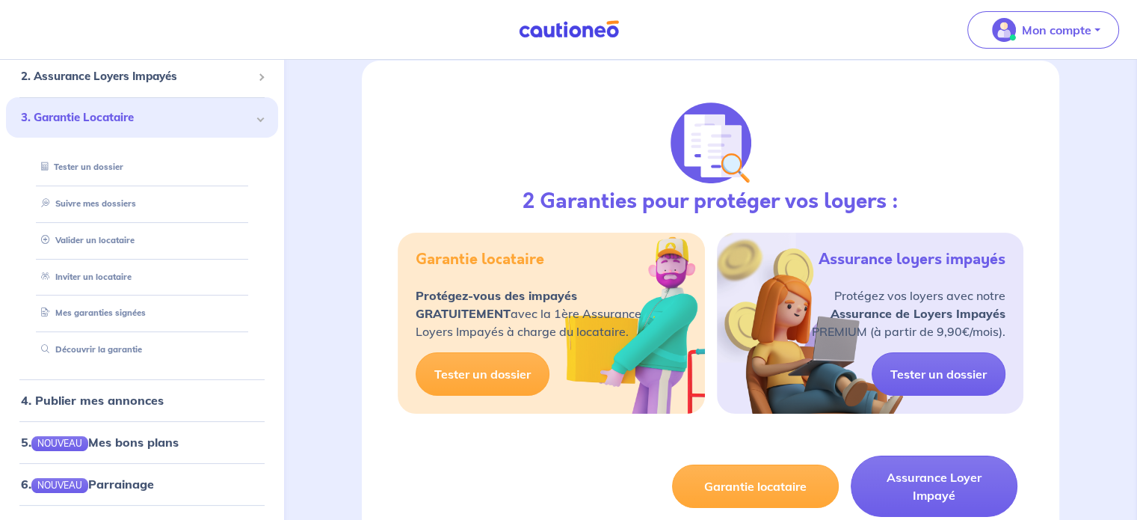
scroll to position [96, 0]
click at [105, 167] on link "Tester un dossier" at bounding box center [78, 167] width 87 height 10
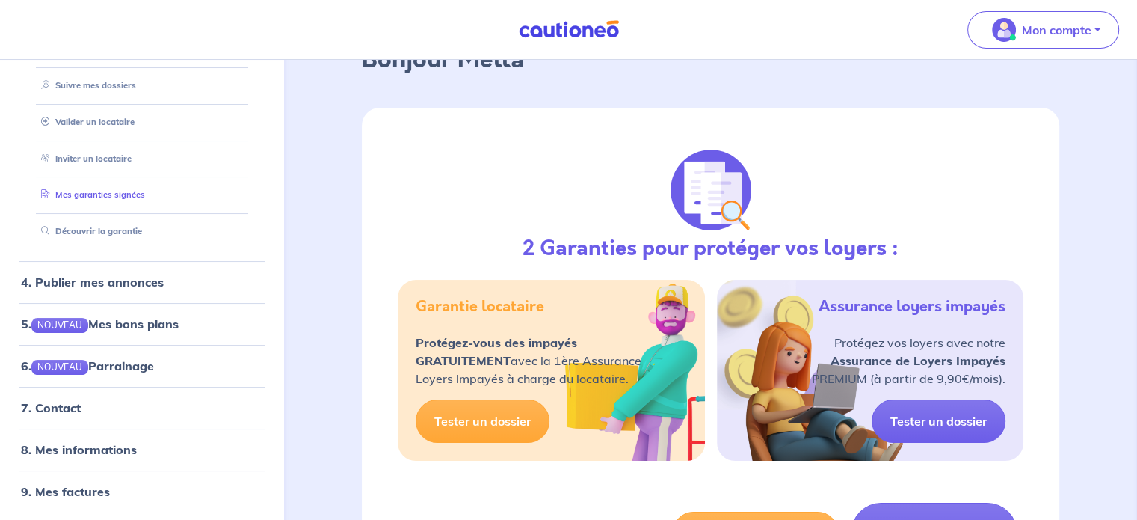
scroll to position [0, 0]
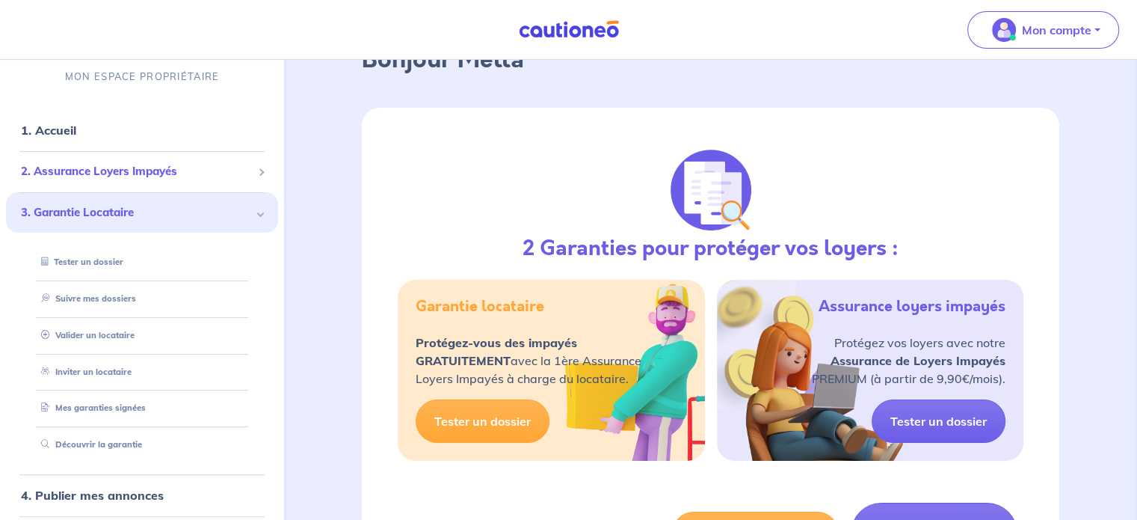
click at [121, 176] on span "2. Assurance Loyers Impayés" at bounding box center [136, 172] width 231 height 17
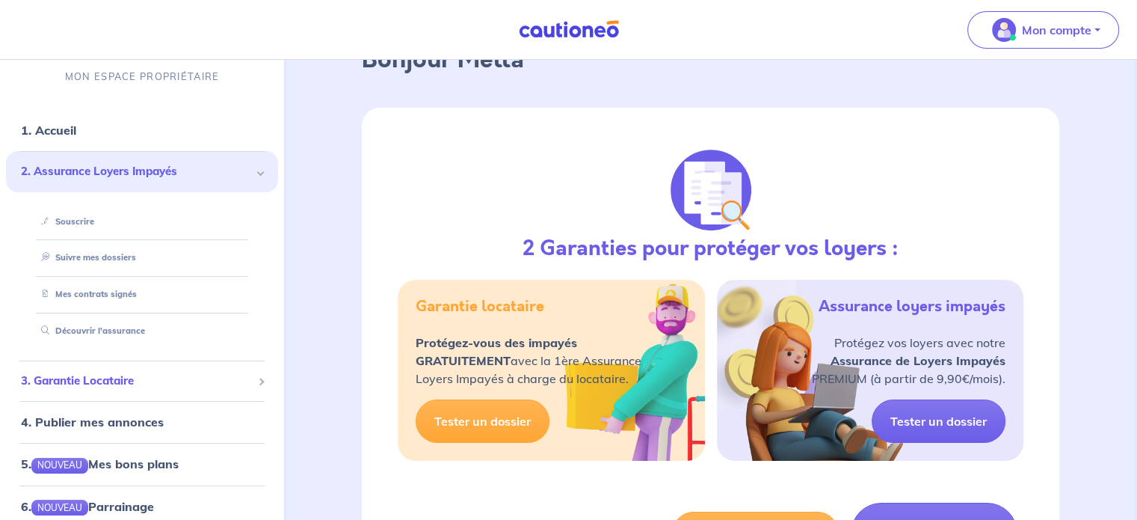
click at [117, 376] on span "3. Garantie Locataire" at bounding box center [136, 380] width 231 height 17
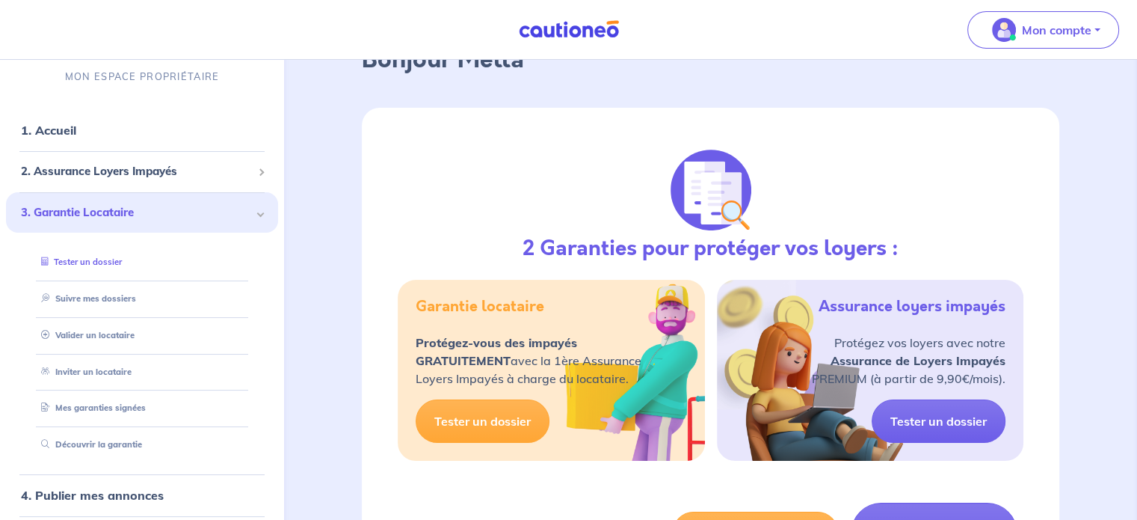
click at [102, 261] on link "Tester un dossier" at bounding box center [78, 262] width 87 height 10
